Goal: Task Accomplishment & Management: Complete application form

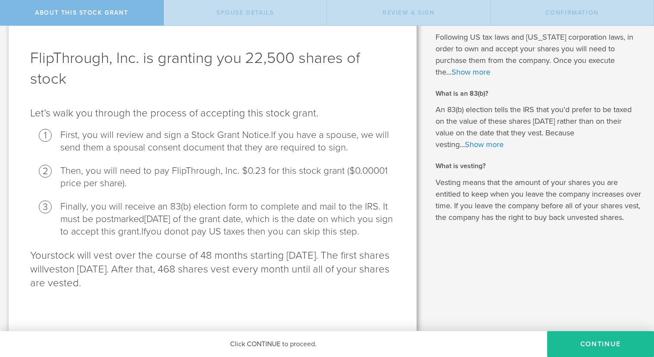
scroll to position [42, 0]
click at [585, 344] on button "CONTINUE" at bounding box center [600, 344] width 107 height 26
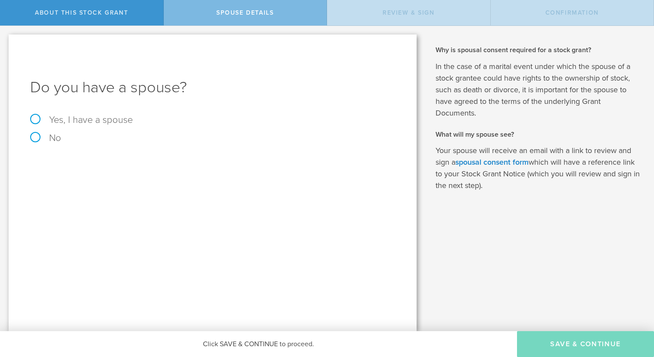
click at [35, 119] on label "Yes, I have a spouse" at bounding box center [212, 119] width 365 height 9
click at [6, 40] on input "Yes, I have a spouse" at bounding box center [3, 33] width 6 height 14
radio input "true"
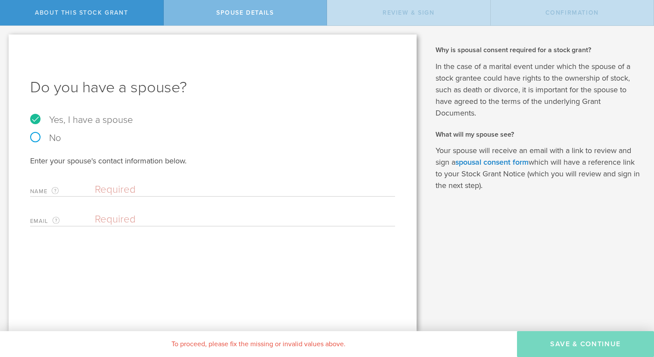
click at [99, 186] on input "text" at bounding box center [243, 189] width 296 height 13
type input "[PERSON_NAME]"
click at [146, 217] on input "email" at bounding box center [243, 219] width 296 height 13
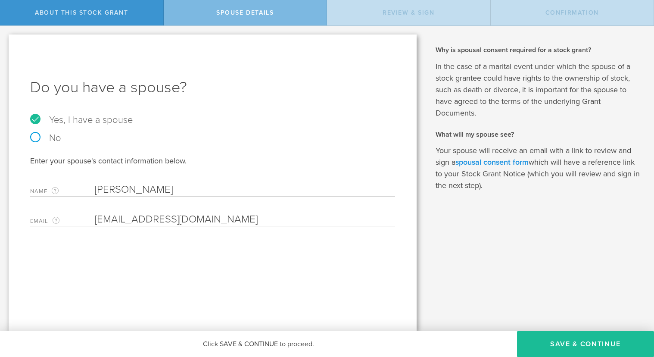
type input "[EMAIL_ADDRESS][DOMAIN_NAME]"
click at [497, 162] on link "spousal consent form" at bounding box center [491, 161] width 73 height 9
click at [577, 343] on button "Save & Continue" at bounding box center [585, 344] width 137 height 26
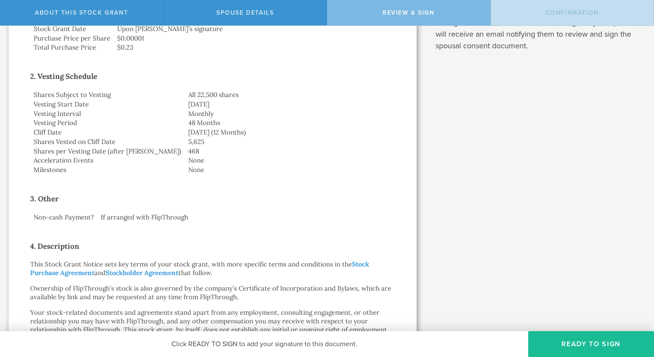
scroll to position [193, 0]
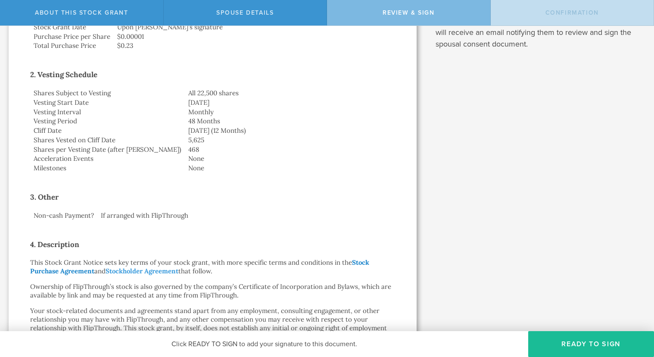
click at [74, 270] on link "Stock Purchase Agreement" at bounding box center [199, 266] width 339 height 17
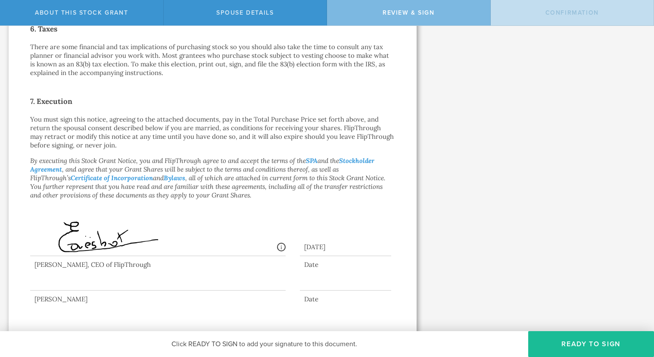
scroll to position [615, 0]
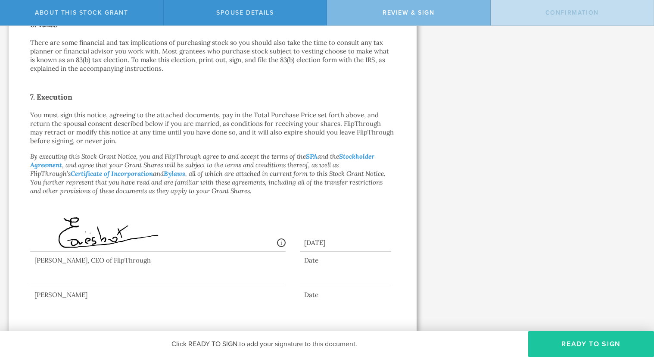
click at [597, 346] on button "Ready to Sign" at bounding box center [591, 344] width 126 height 26
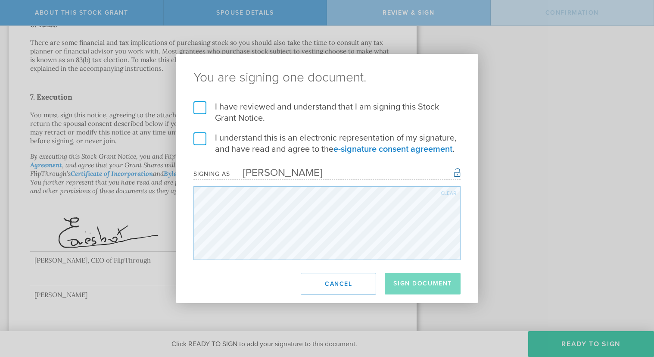
click at [199, 106] on label "I have reviewed and understand that I am signing this Stock Grant Notice." at bounding box center [326, 112] width 267 height 22
click at [0, 0] on input "I have reviewed and understand that I am signing this Stock Grant Notice." at bounding box center [0, 0] width 0 height 0
click at [202, 137] on label "I understand this is an electronic representation of my signature, and have rea…" at bounding box center [326, 143] width 267 height 22
click at [0, 0] on input "I understand this is an electronic representation of my signature, and have rea…" at bounding box center [0, 0] width 0 height 0
click at [440, 286] on button "Sign Document" at bounding box center [423, 284] width 76 height 22
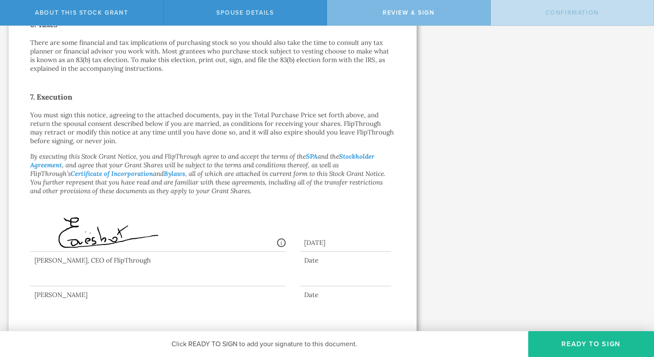
scroll to position [0, 0]
